Goal: Task Accomplishment & Management: Complete application form

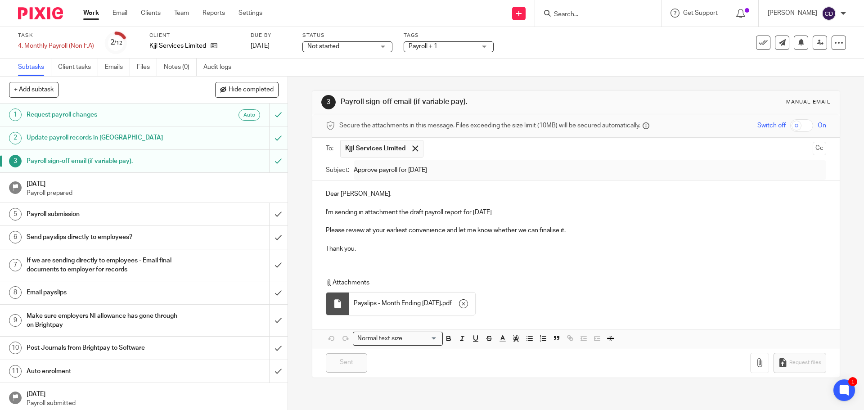
click at [95, 16] on link "Work" at bounding box center [91, 13] width 16 height 9
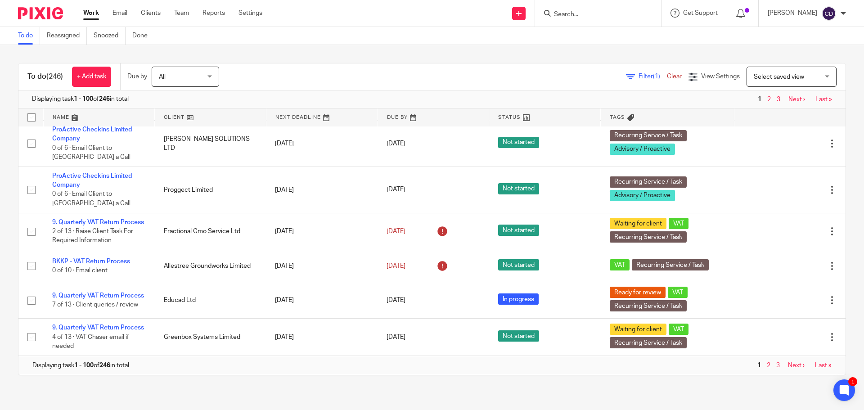
scroll to position [3688, 0]
click at [767, 363] on link "2" at bounding box center [769, 365] width 4 height 6
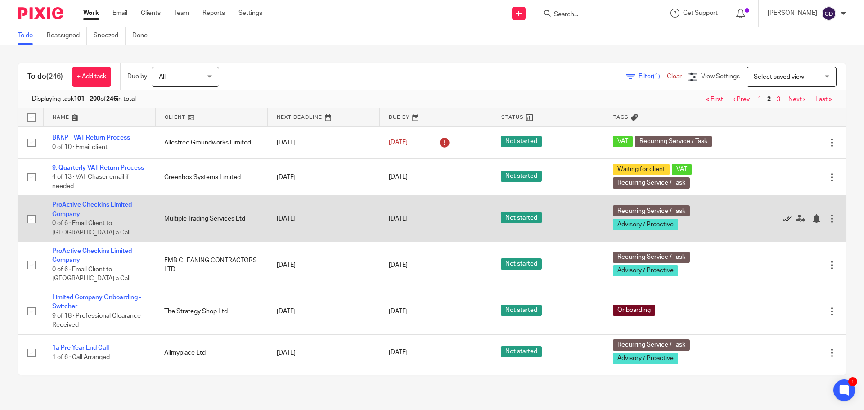
click at [783, 223] on icon at bounding box center [787, 218] width 9 height 9
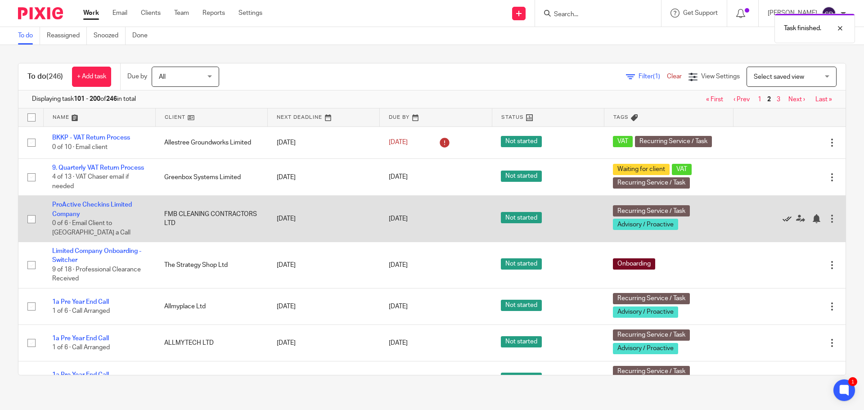
click at [783, 223] on icon at bounding box center [787, 218] width 9 height 9
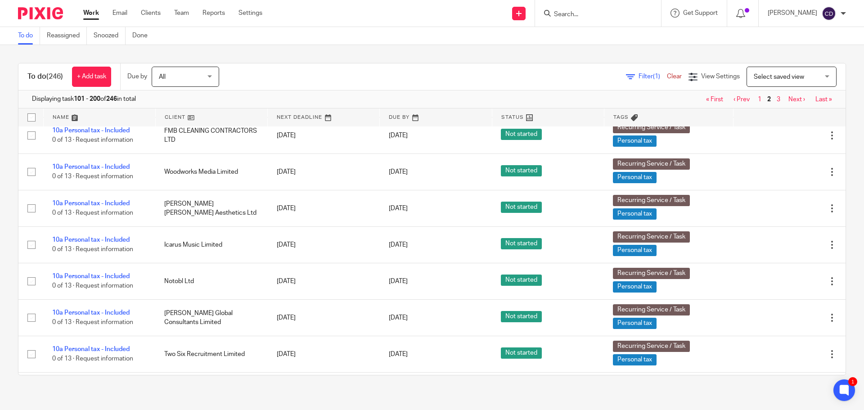
scroll to position [3796, 0]
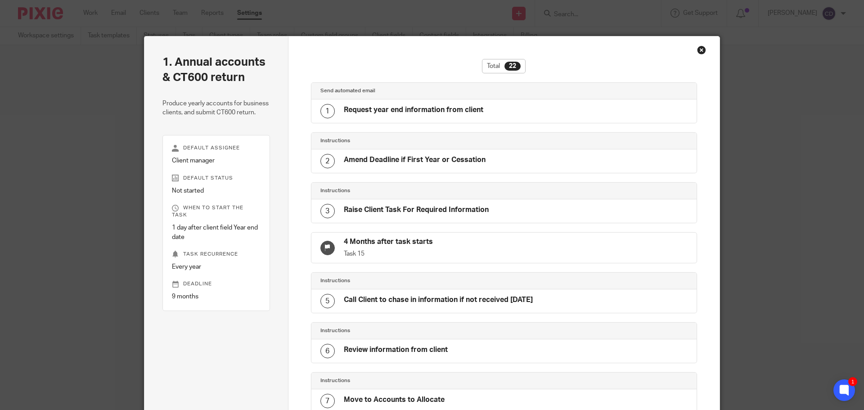
click at [698, 53] on div "Close this dialog window" at bounding box center [701, 49] width 9 height 9
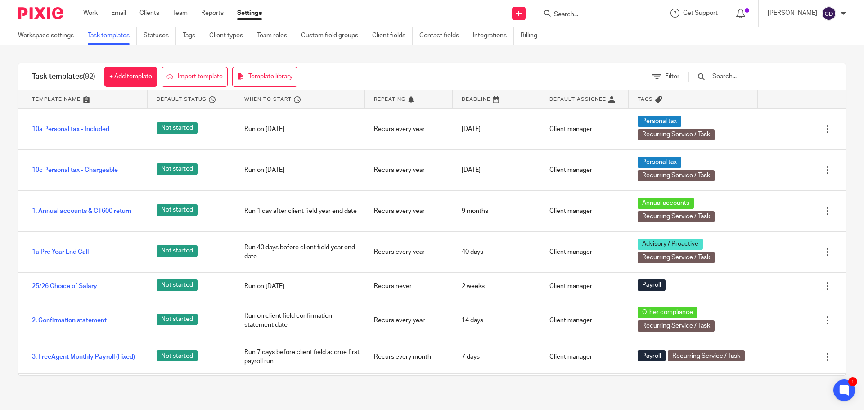
drag, startPoint x: 194, startPoint y: 14, endPoint x: 186, endPoint y: 12, distance: 8.2
click at [190, 13] on ul "Work Email Clients Team Reports Settings" at bounding box center [179, 13] width 192 height 9
click at [186, 12] on link "Team" at bounding box center [180, 13] width 15 height 9
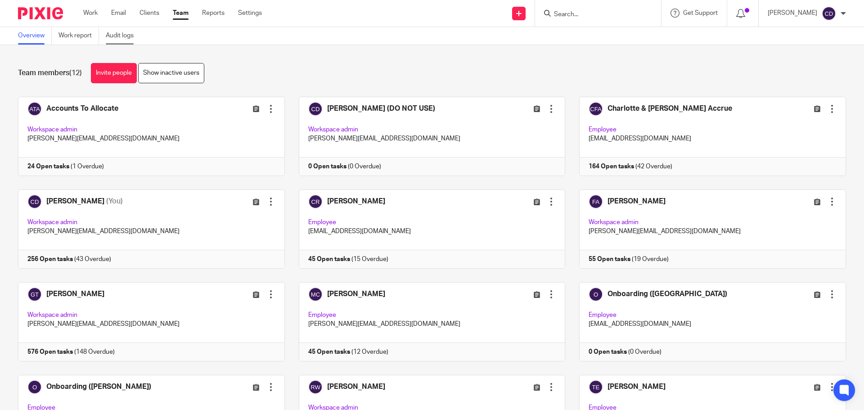
click at [126, 38] on link "Audit logs" at bounding box center [123, 36] width 35 height 18
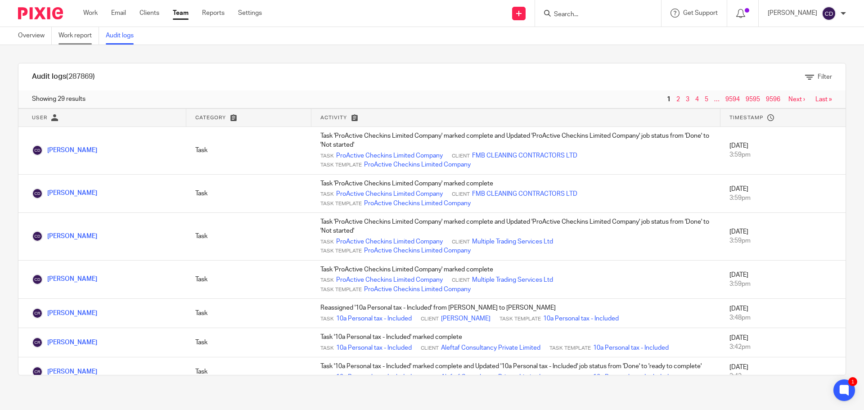
click at [75, 33] on link "Work report" at bounding box center [79, 36] width 41 height 18
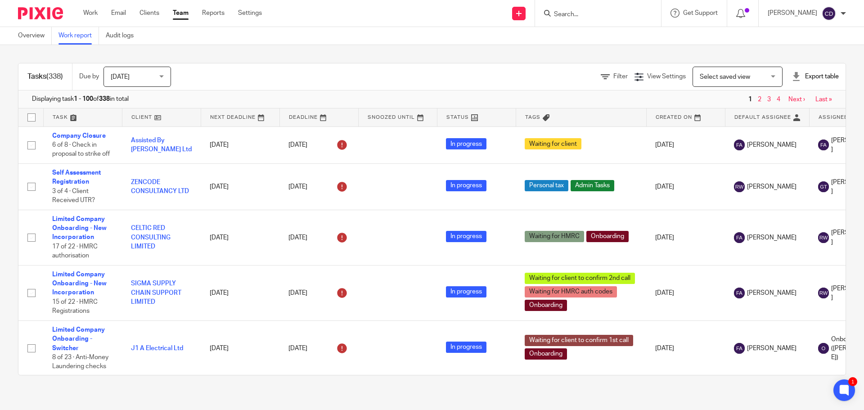
click at [621, 11] on input "Search" at bounding box center [593, 15] width 81 height 8
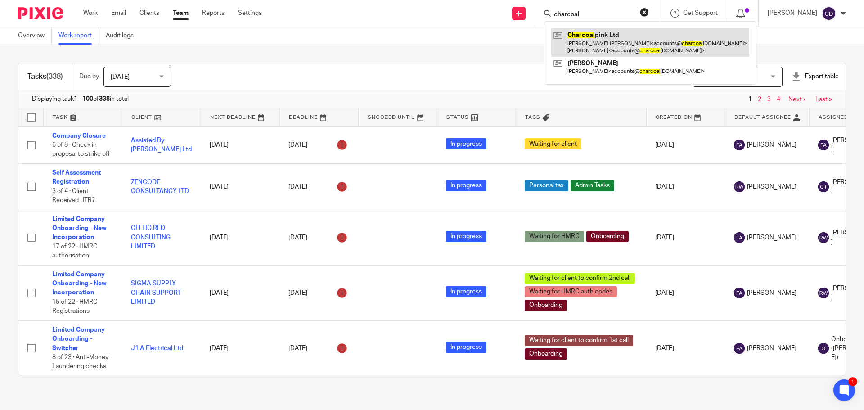
type input "charcoal"
click at [631, 40] on link at bounding box center [650, 42] width 198 height 28
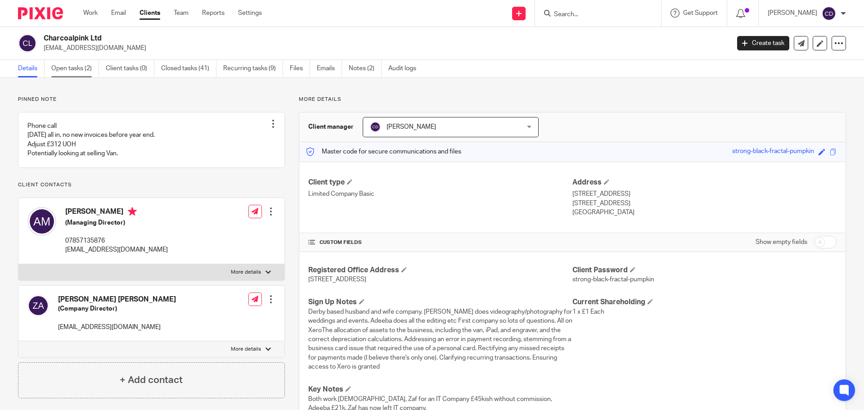
click at [66, 69] on link "Open tasks (2)" at bounding box center [75, 69] width 48 height 18
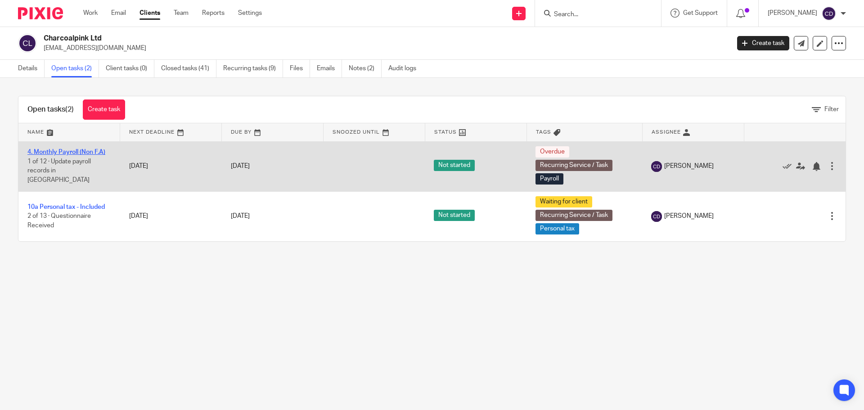
click at [84, 155] on link "4. Monthly Payroll (Non F.A)" at bounding box center [66, 152] width 78 height 6
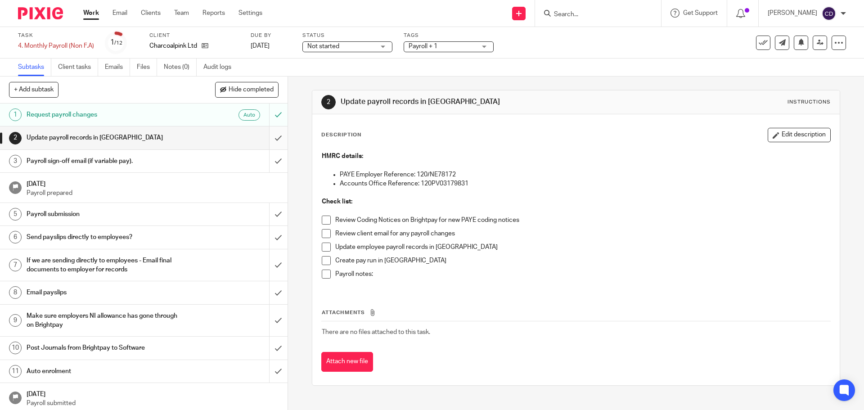
click at [273, 137] on input "submit" at bounding box center [144, 137] width 288 height 23
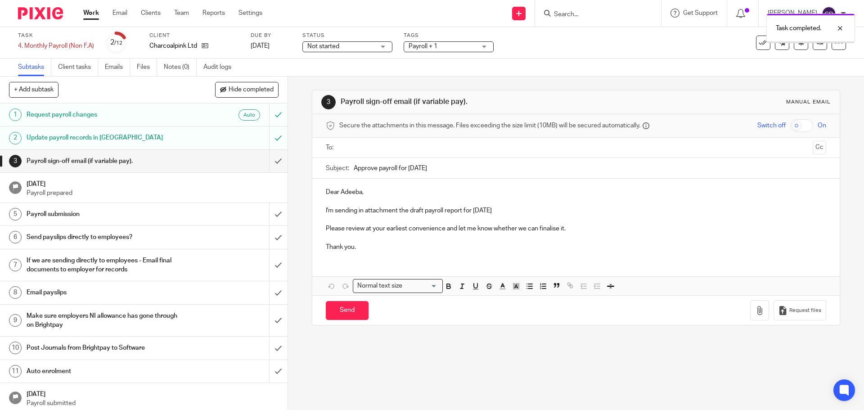
click at [464, 151] on input "text" at bounding box center [575, 148] width 466 height 10
drag, startPoint x: 429, startPoint y: 195, endPoint x: 339, endPoint y: 196, distance: 89.6
click at [339, 196] on p "Dear Adeeba," at bounding box center [576, 193] width 500 height 9
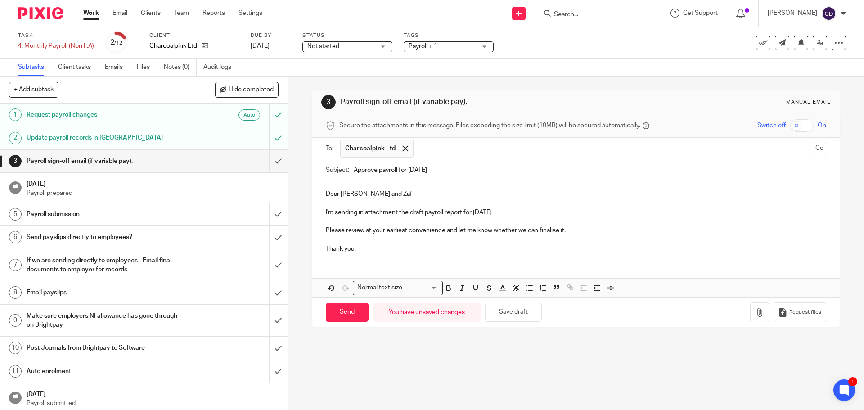
click at [792, 126] on input "checkbox" at bounding box center [801, 125] width 23 height 13
click at [755, 309] on icon "button" at bounding box center [759, 312] width 9 height 9
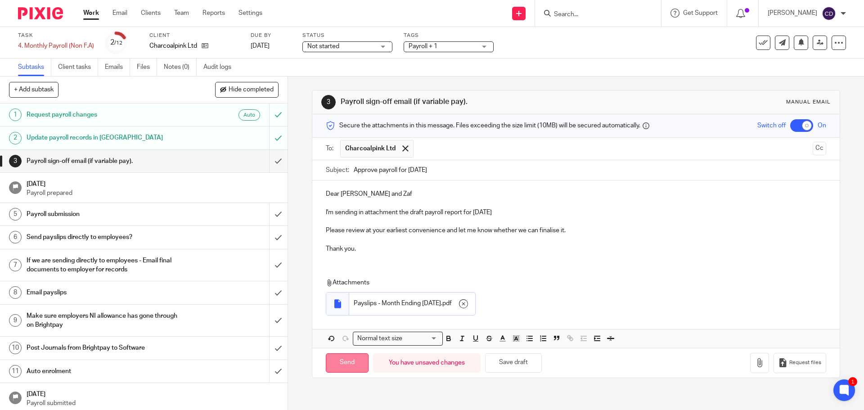
click at [358, 365] on input "Send" at bounding box center [347, 362] width 43 height 19
checkbox input "false"
type input "Sent"
